Goal: Task Accomplishment & Management: Use online tool/utility

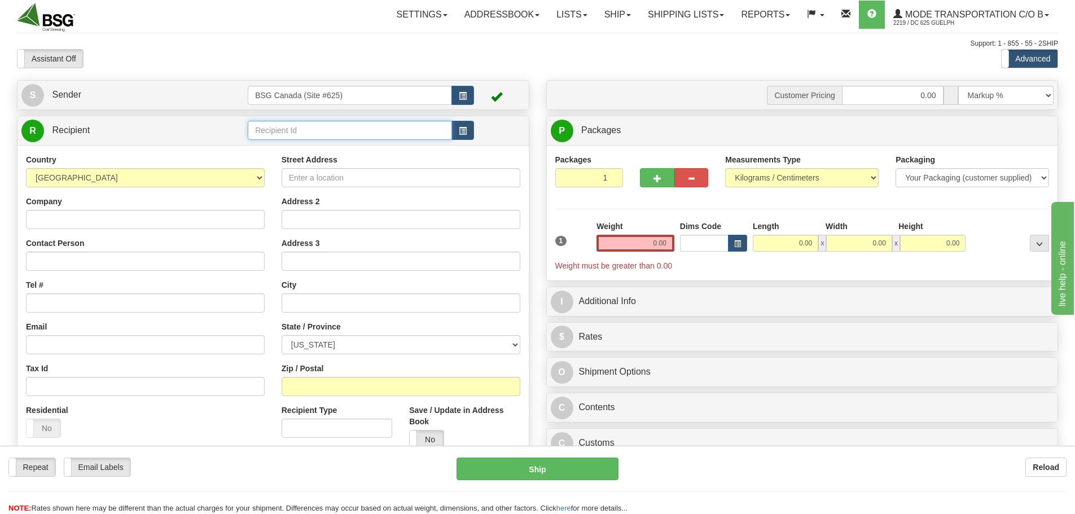
click at [322, 130] on input "text" at bounding box center [350, 130] width 204 height 19
click at [319, 144] on div "CIVIL POURS" at bounding box center [348, 147] width 192 height 11
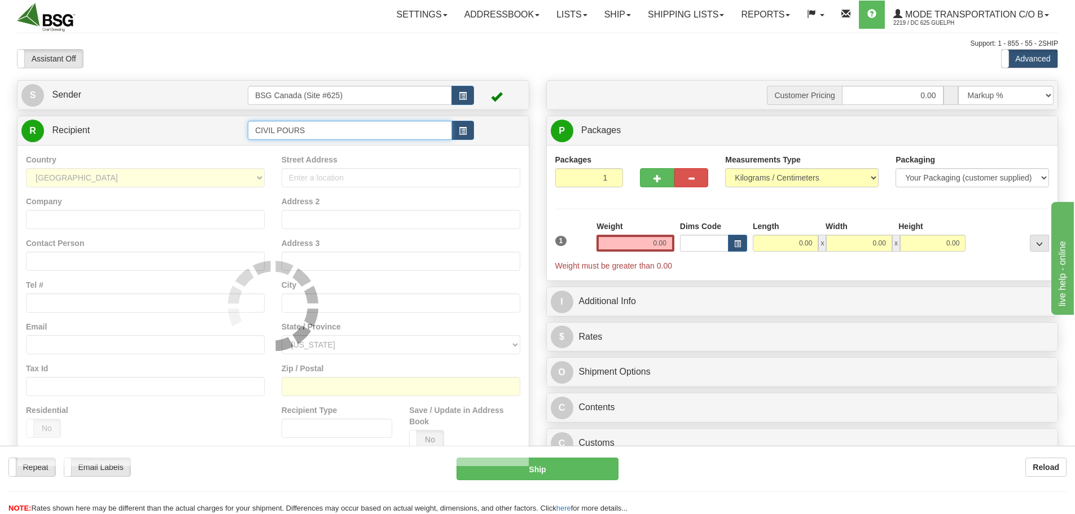
type input "CIVIL POURS"
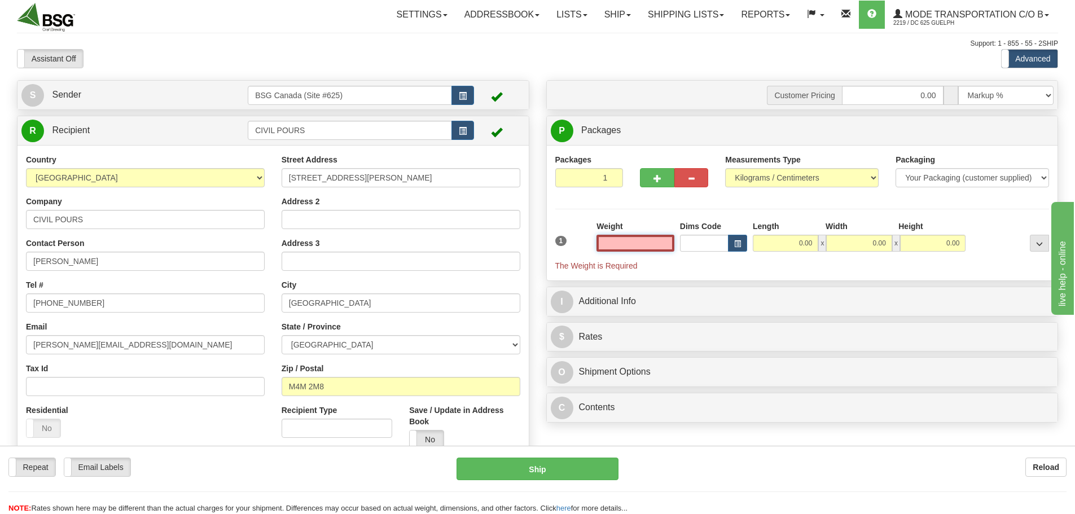
click at [644, 241] on input "text" at bounding box center [635, 243] width 78 height 17
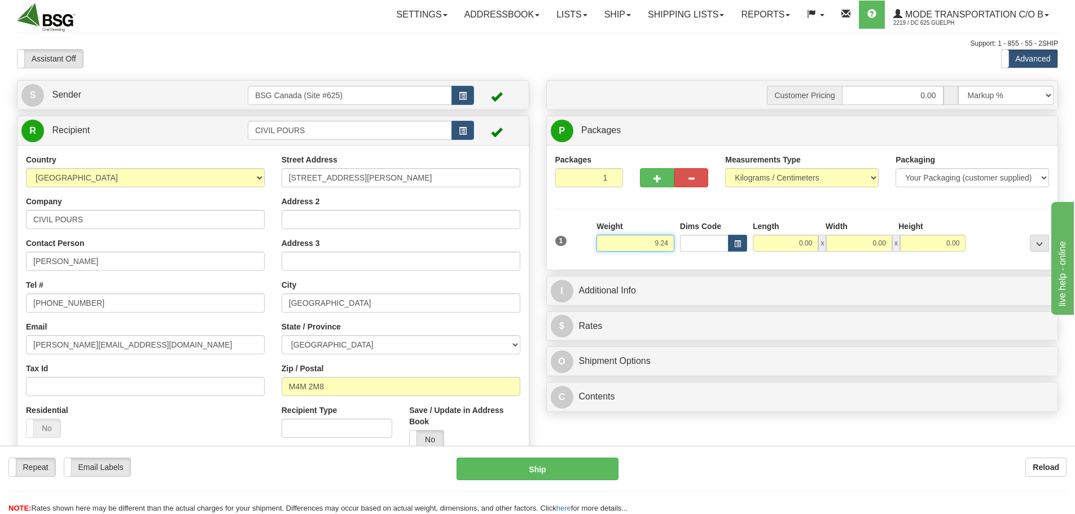
type input "9.24"
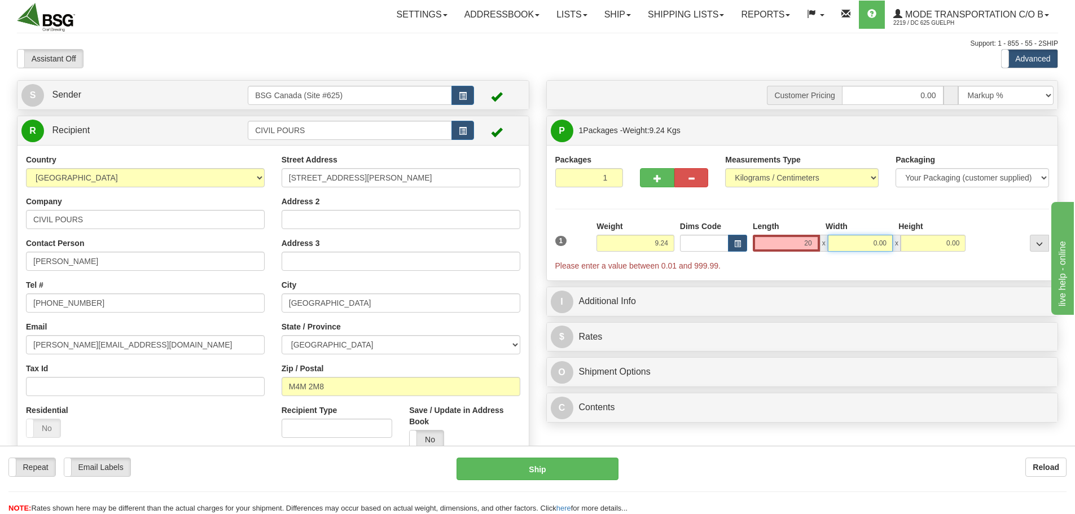
type input "20.00"
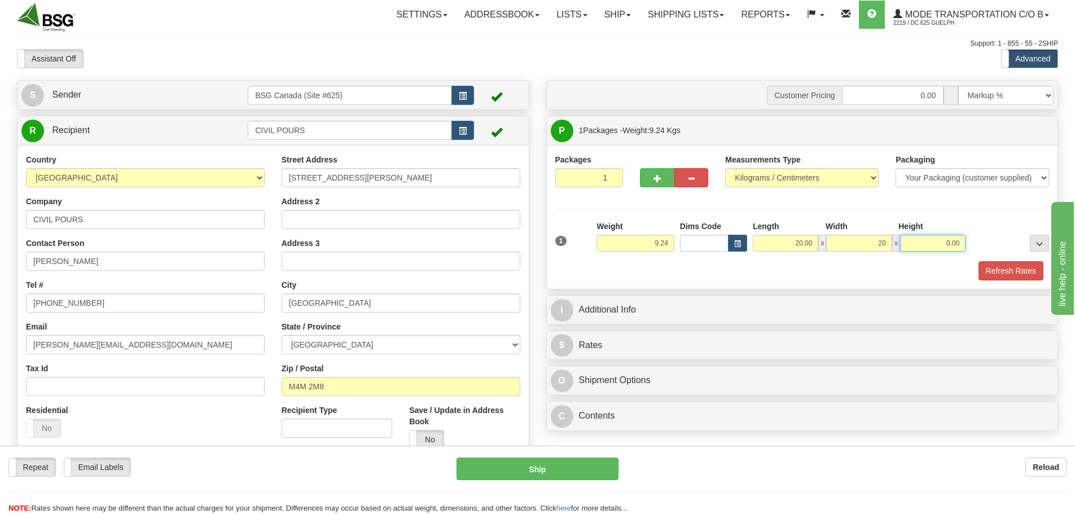
type input "20.00"
type input "1.00"
click at [920, 242] on input "1.00" at bounding box center [932, 243] width 65 height 17
type input "20.00"
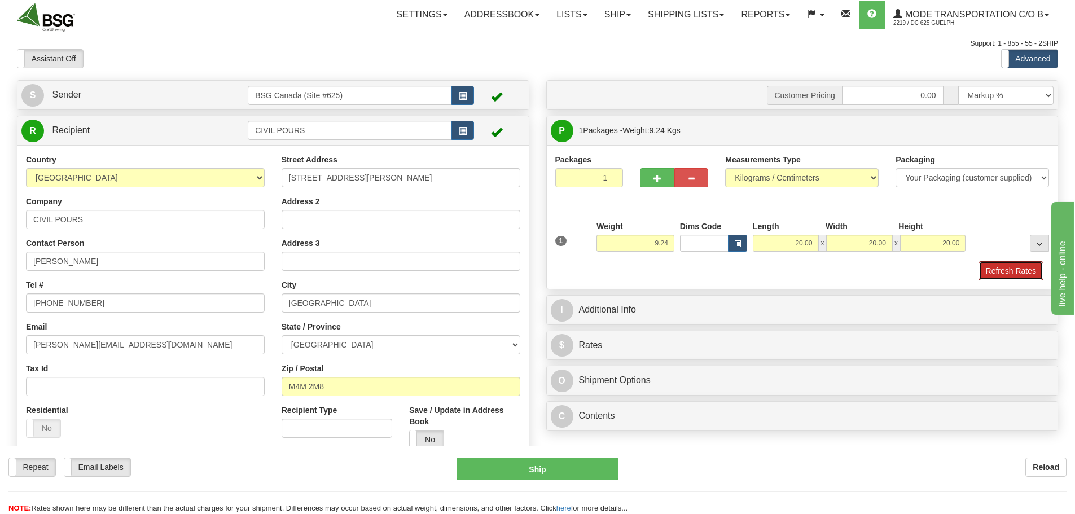
click at [979, 261] on button "Refresh Rates" at bounding box center [1011, 270] width 65 height 19
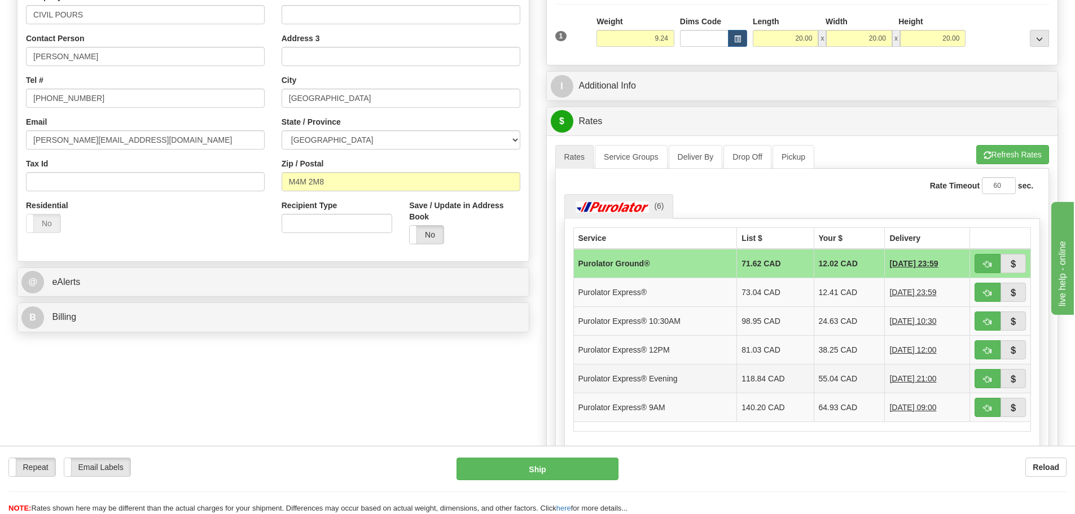
scroll to position [226, 0]
